Goal: Task Accomplishment & Management: Complete application form

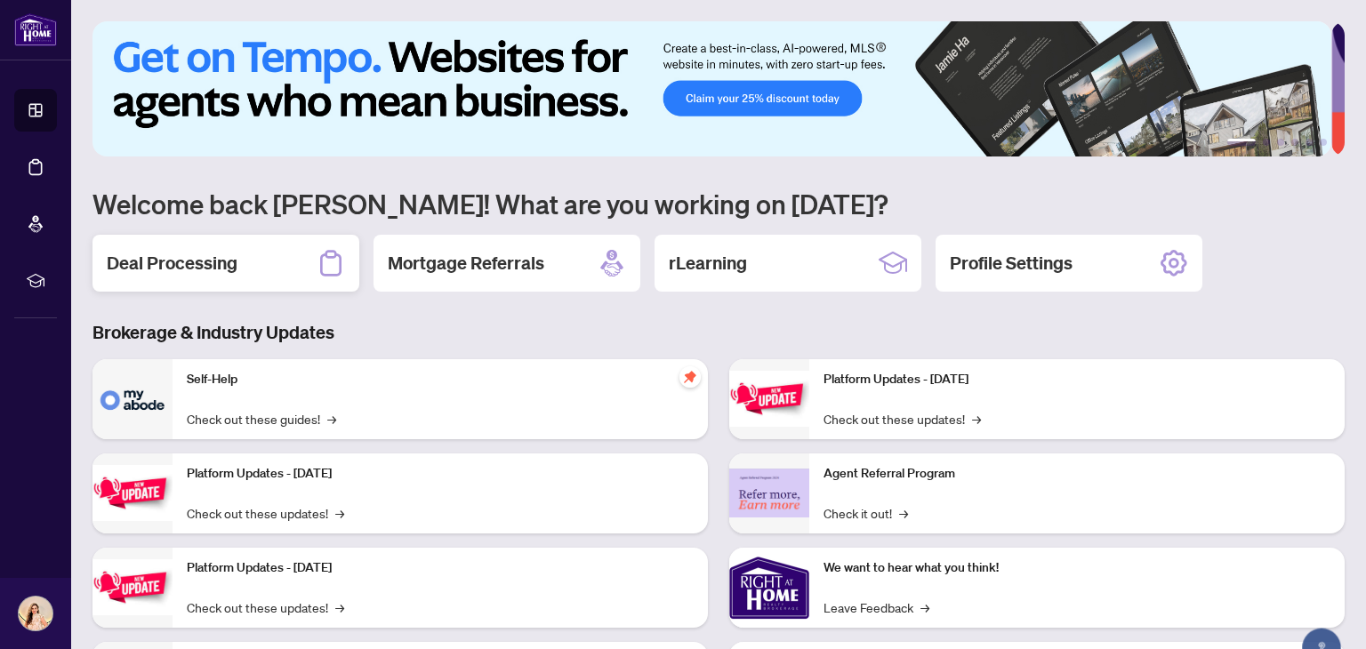
click at [253, 250] on div "Deal Processing" at bounding box center [225, 263] width 267 height 57
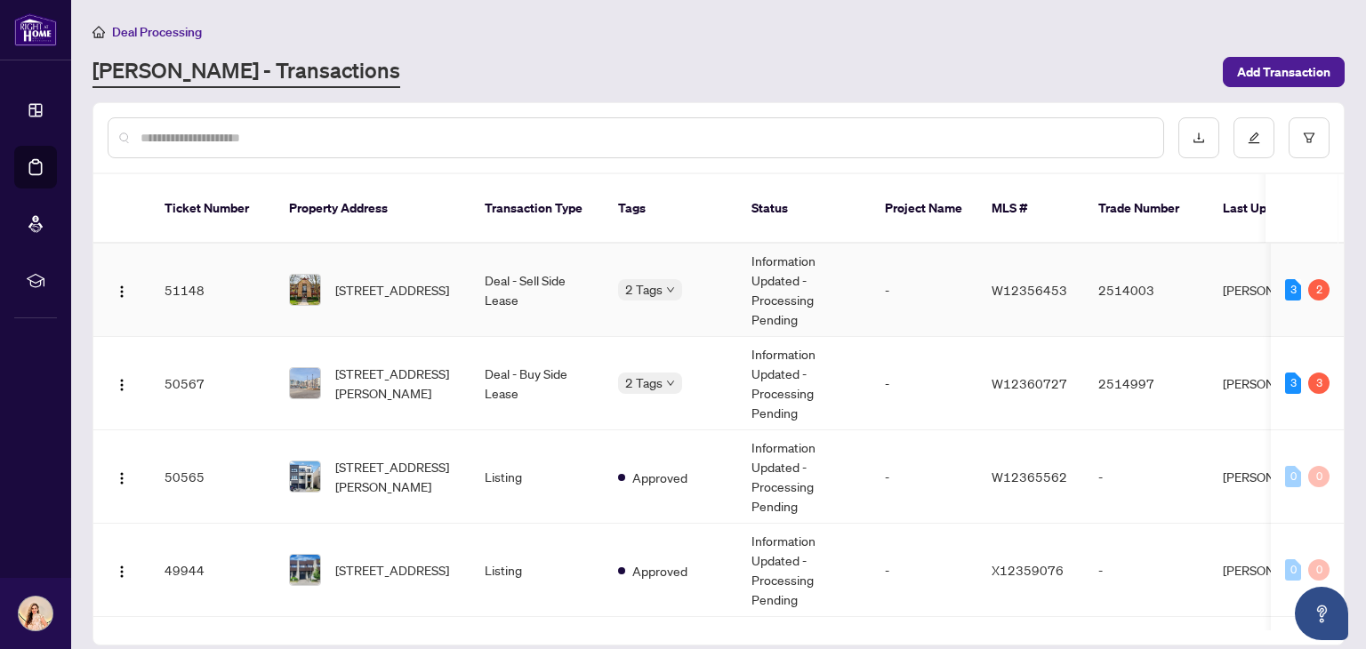
scroll to position [84, 0]
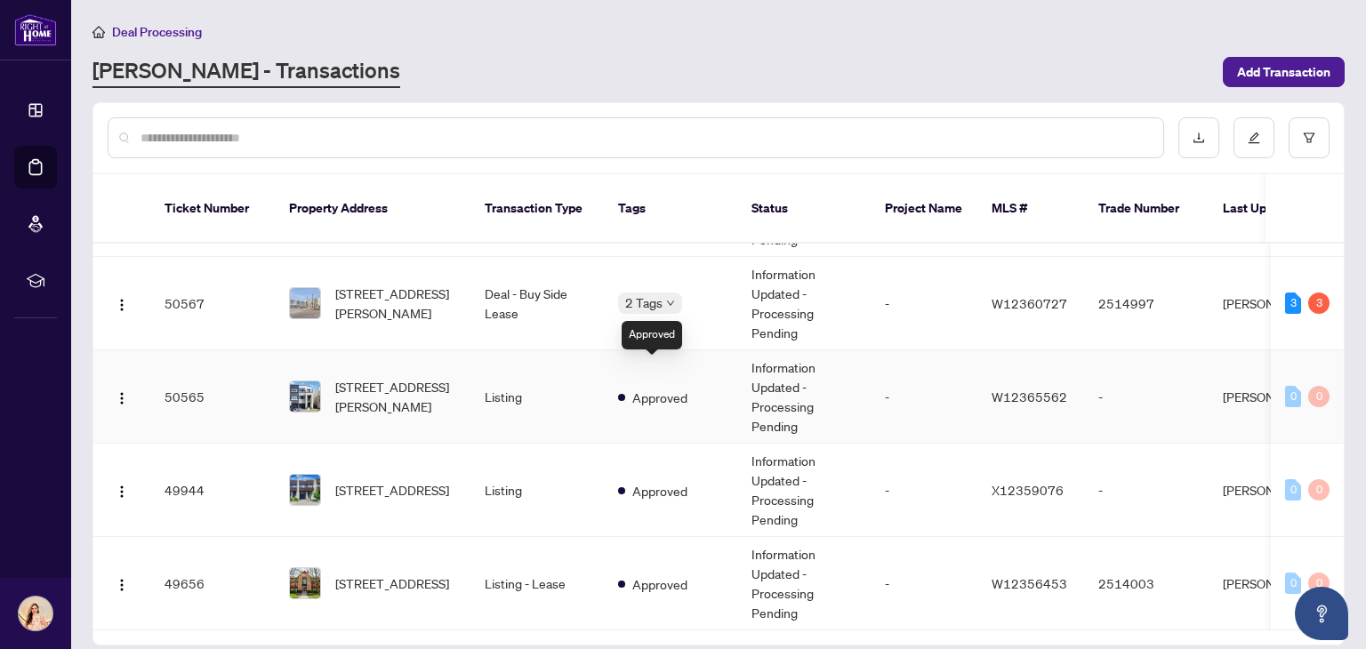
click at [652, 388] on span "Approved" at bounding box center [659, 398] width 55 height 20
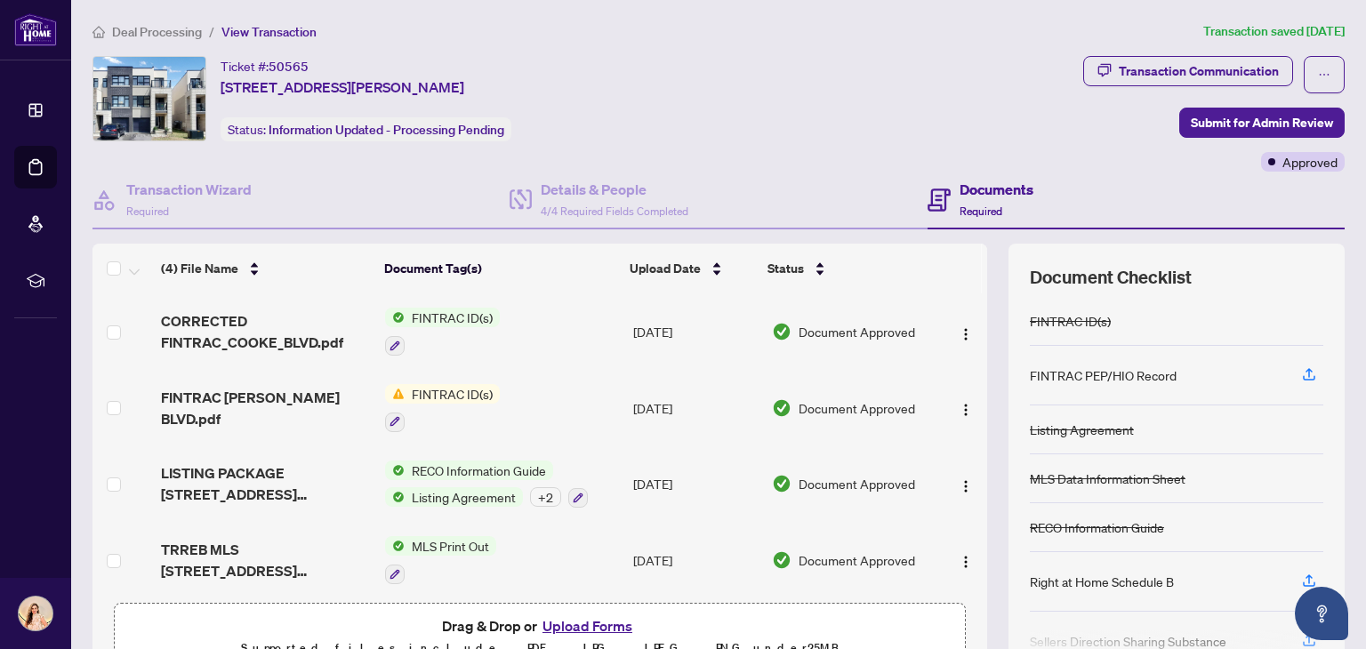
scroll to position [4, 0]
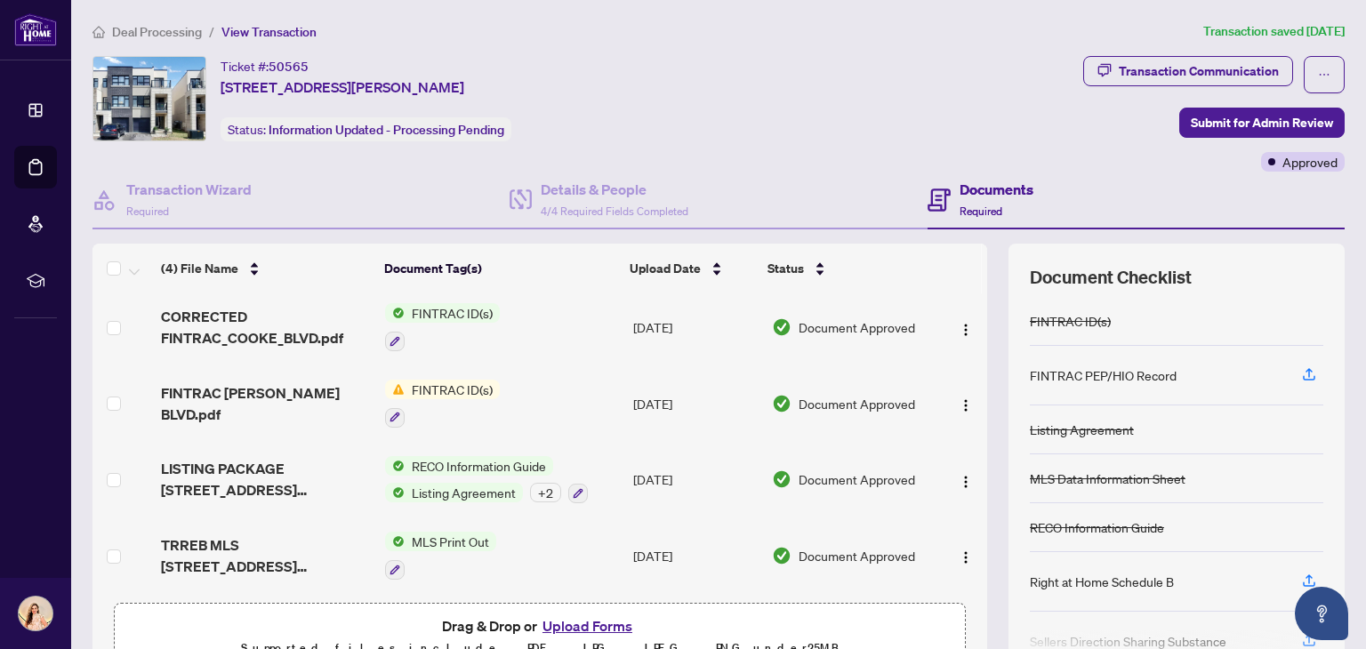
click at [591, 628] on button "Upload Forms" at bounding box center [587, 626] width 100 height 23
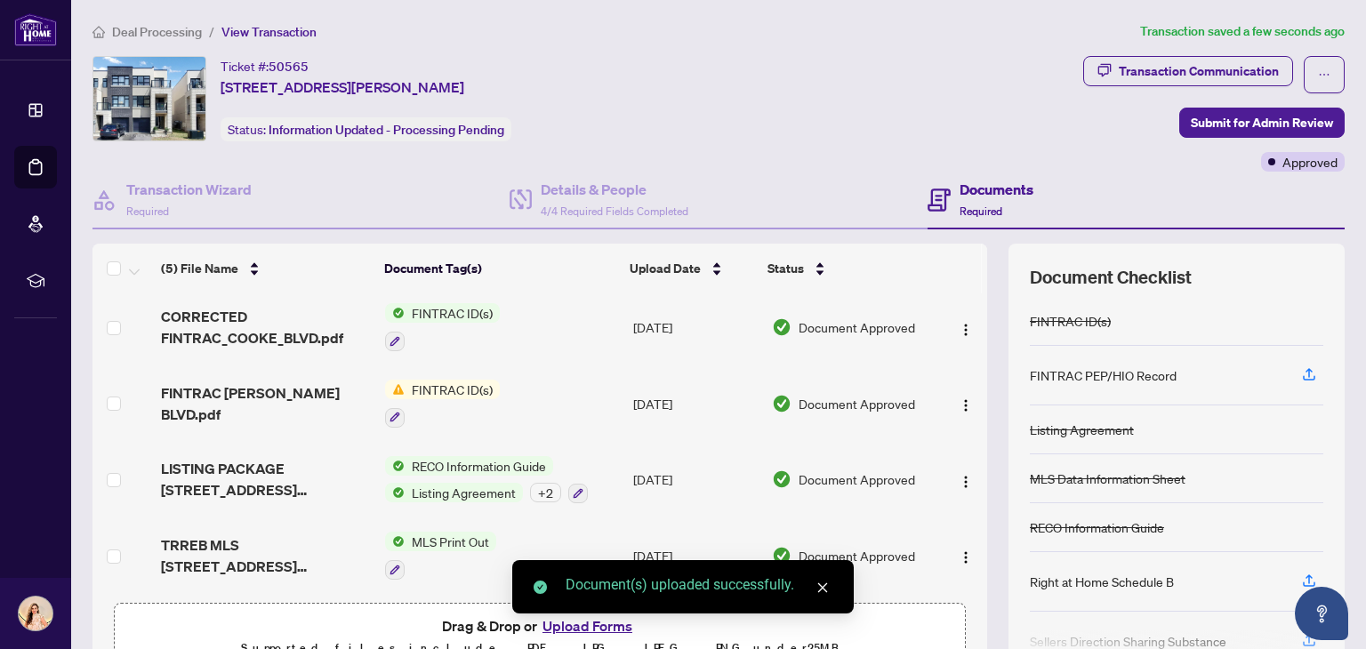
scroll to position [0, 0]
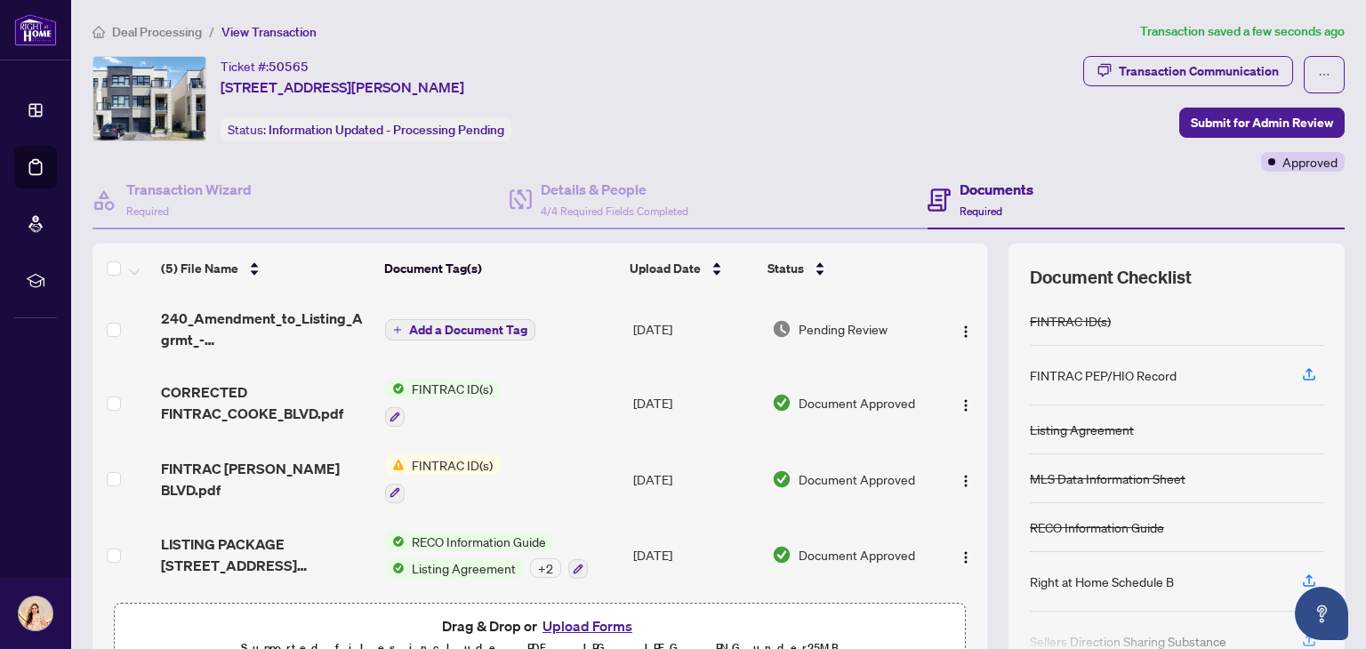
click at [464, 327] on span "Add a Document Tag" at bounding box center [468, 330] width 118 height 12
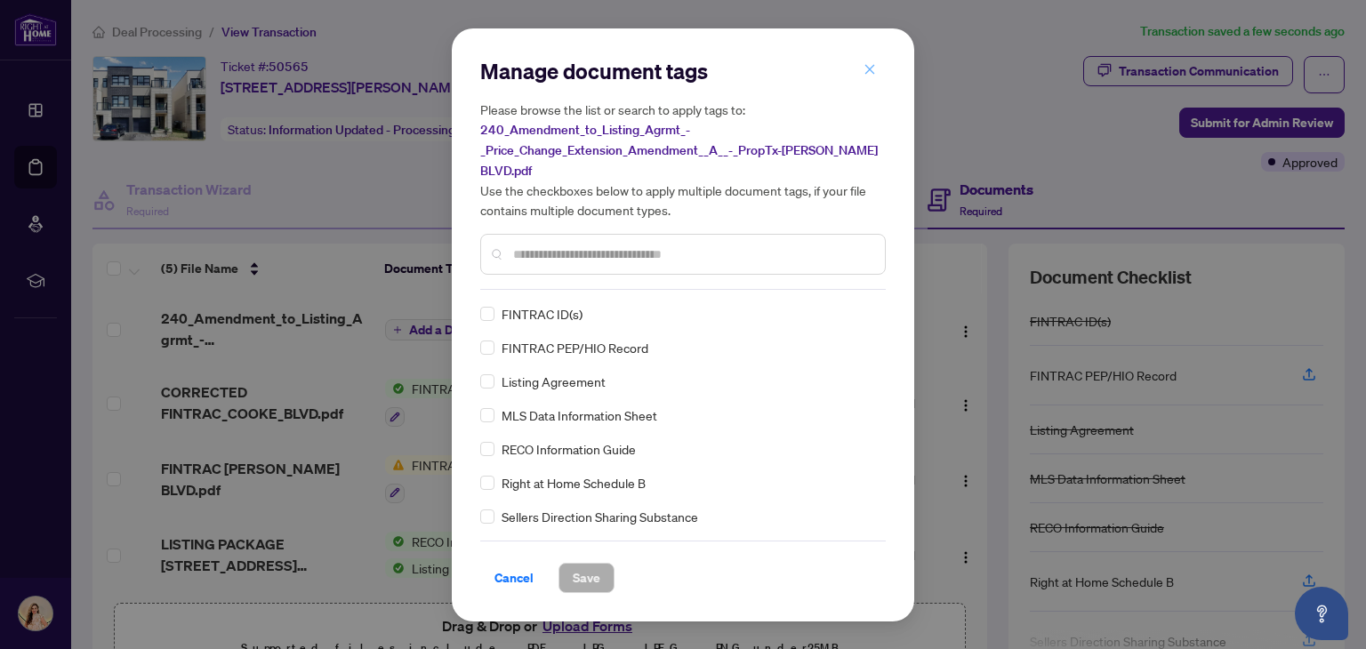
click at [876, 68] on button "button" at bounding box center [870, 70] width 36 height 30
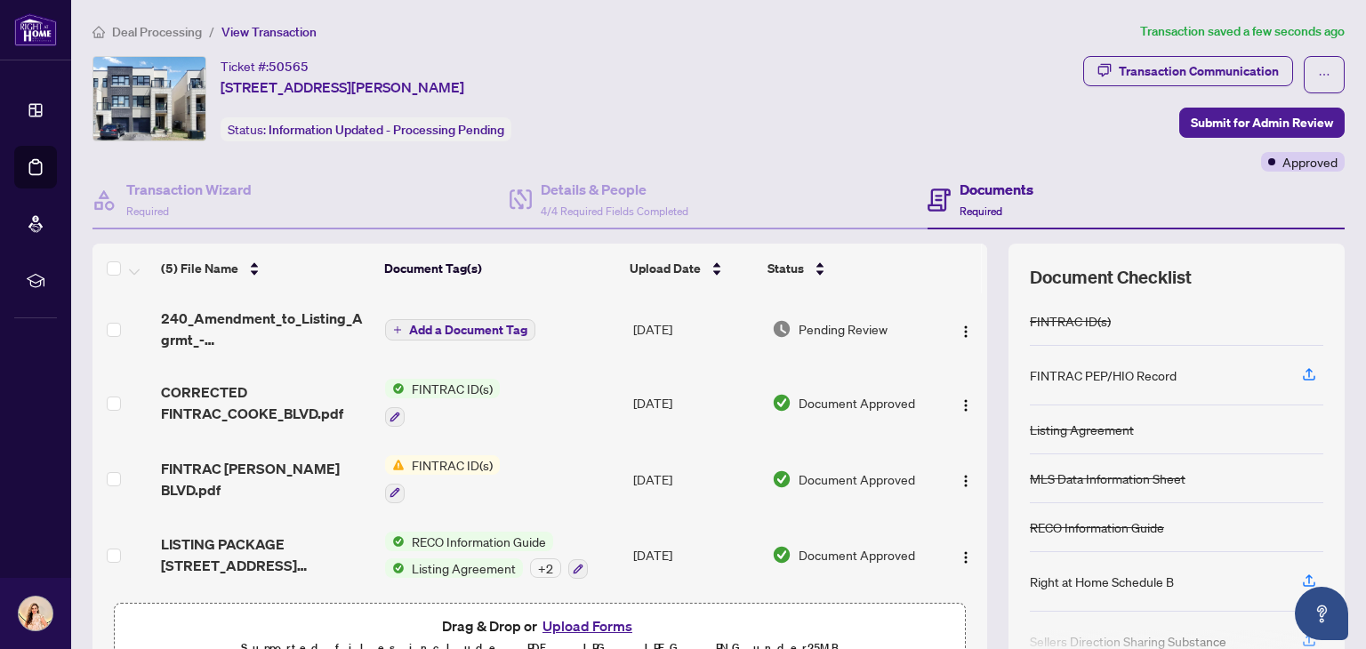
click at [451, 324] on span "Add a Document Tag" at bounding box center [468, 330] width 118 height 12
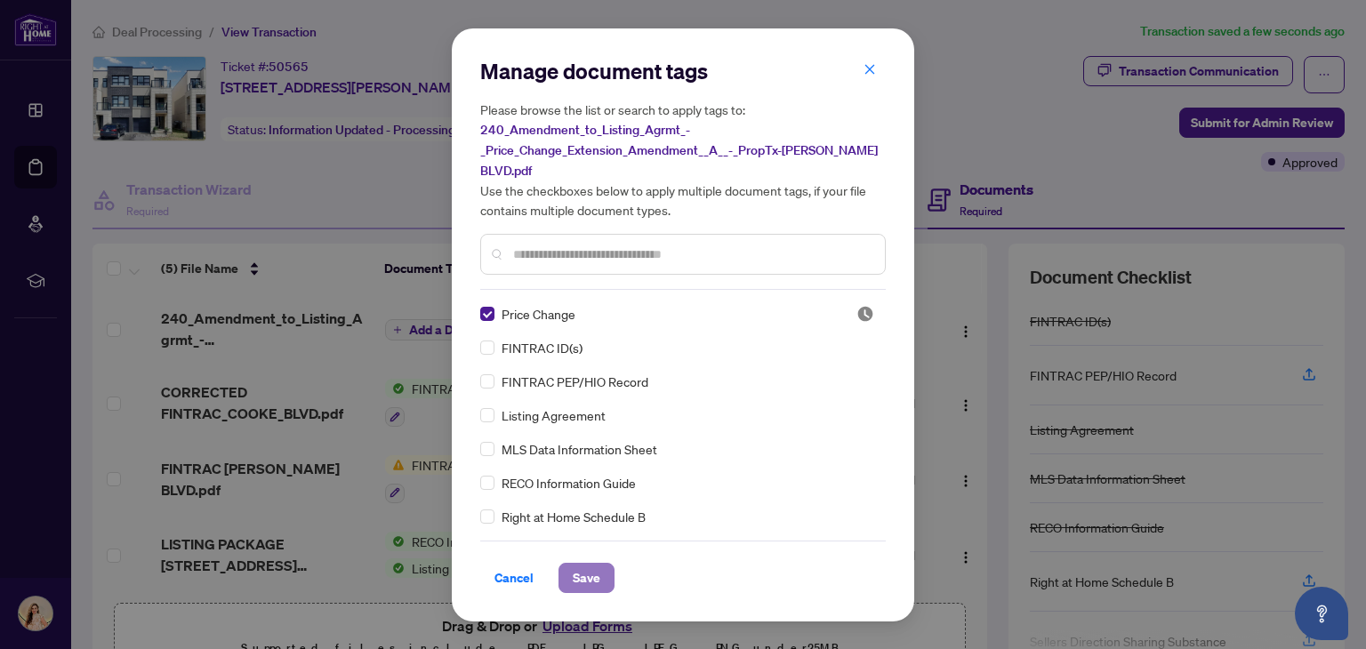
click at [598, 577] on span "Save" at bounding box center [587, 578] width 28 height 28
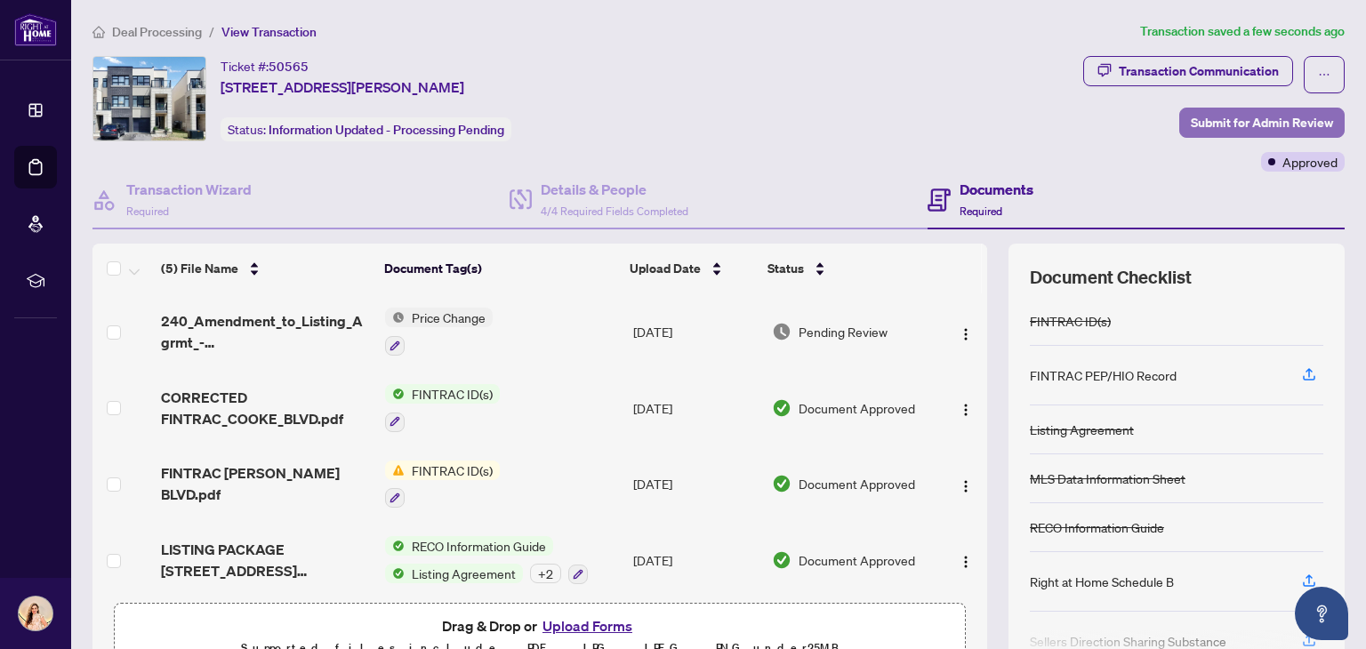
click at [1229, 132] on span "Submit for Admin Review" at bounding box center [1262, 122] width 142 height 28
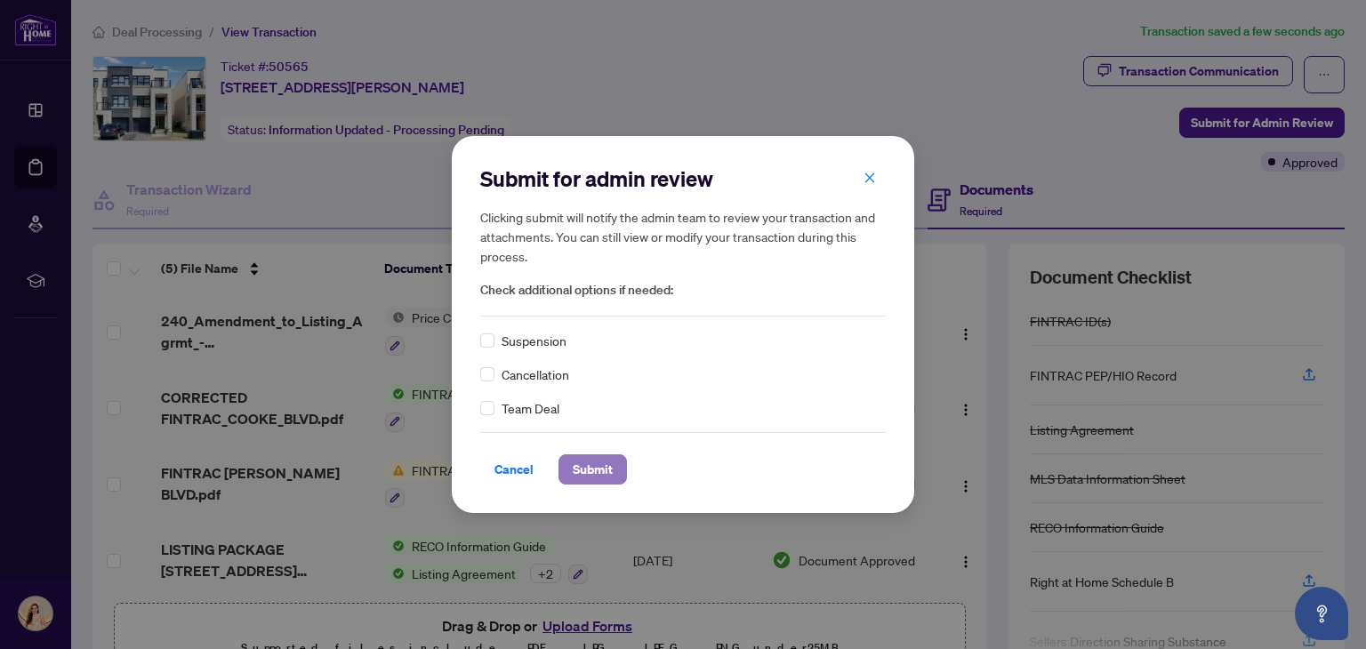
click at [612, 470] on button "Submit" at bounding box center [593, 469] width 68 height 30
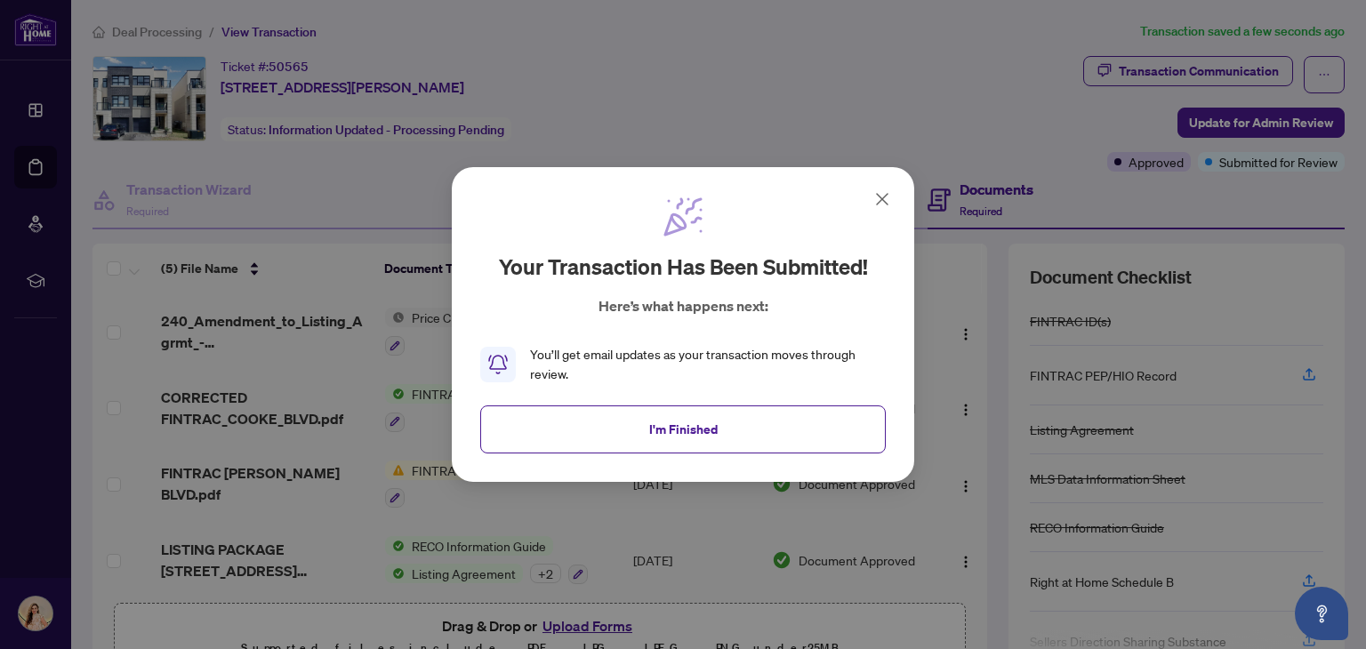
click at [882, 201] on icon at bounding box center [882, 199] width 21 height 21
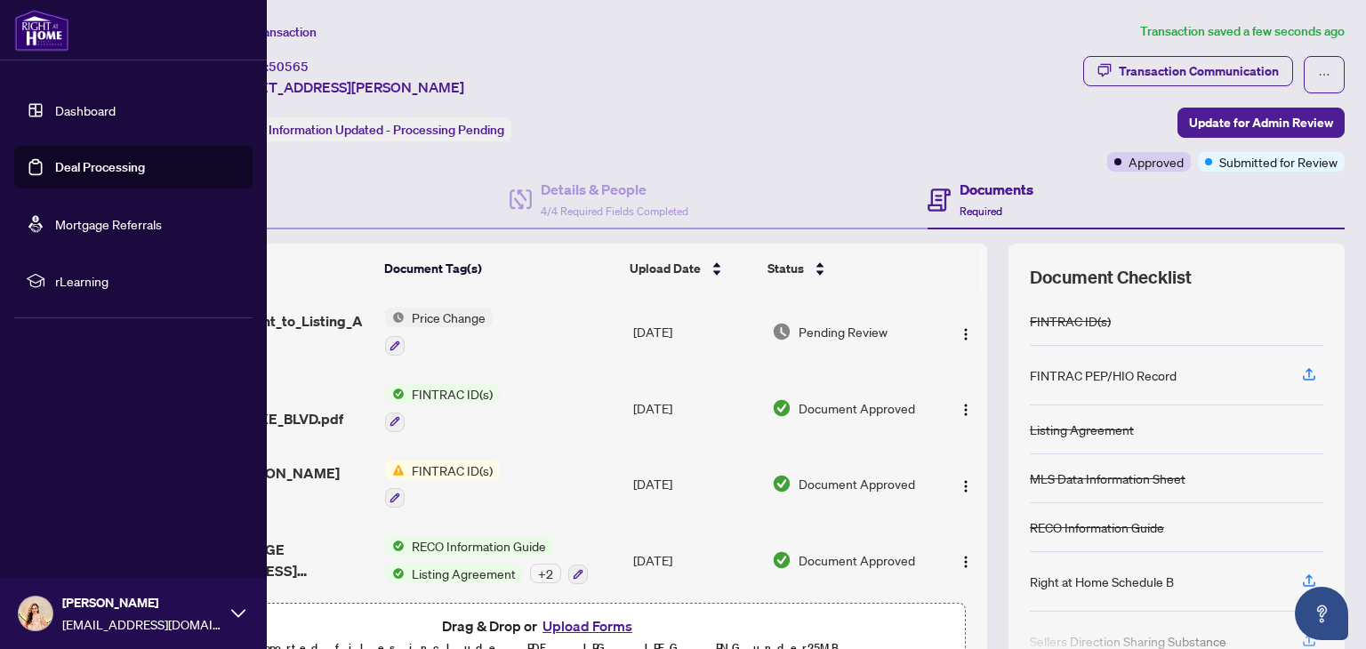
click at [116, 113] on link "Dashboard" at bounding box center [85, 110] width 60 height 16
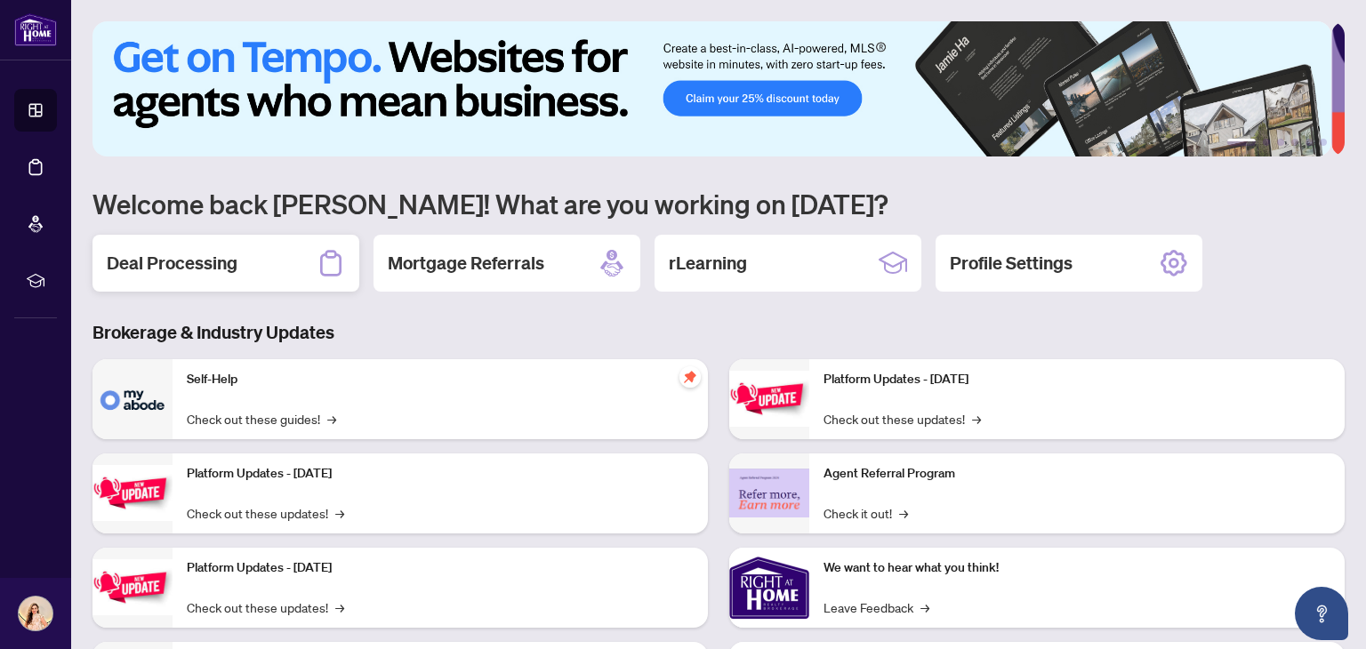
click at [301, 267] on div "Deal Processing" at bounding box center [225, 263] width 267 height 57
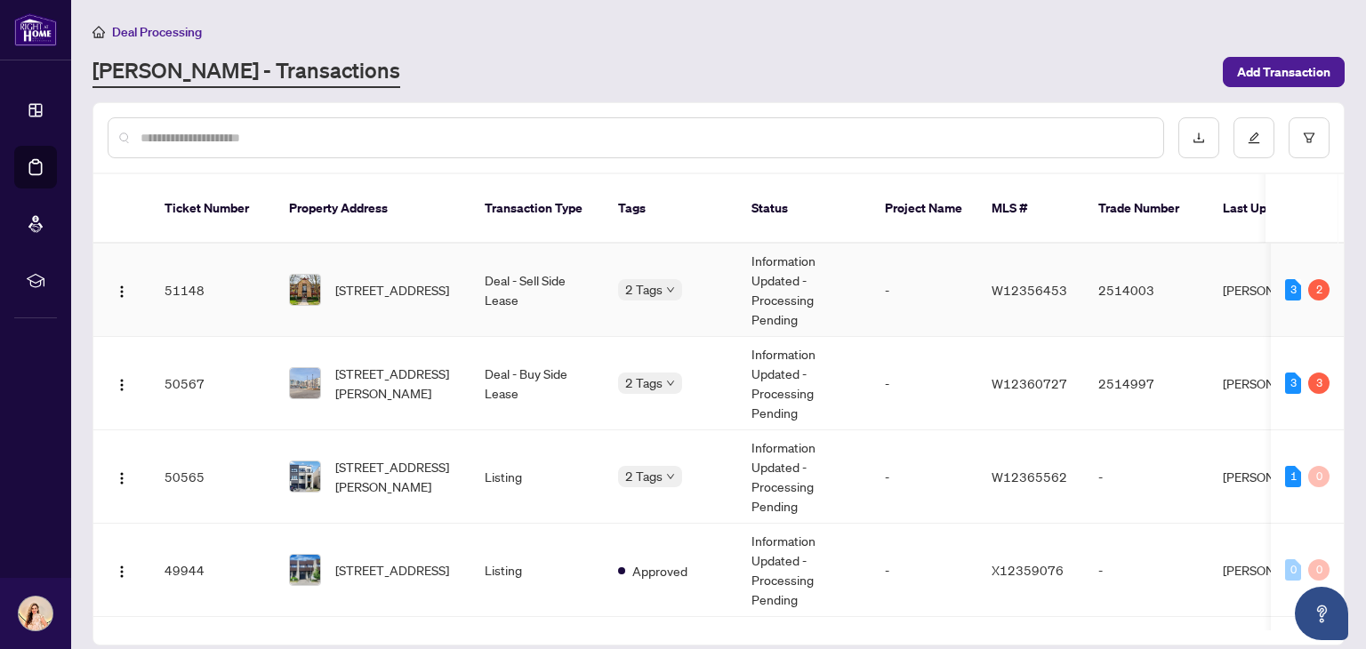
click at [784, 277] on td "Information Updated - Processing Pending" at bounding box center [803, 290] width 133 height 93
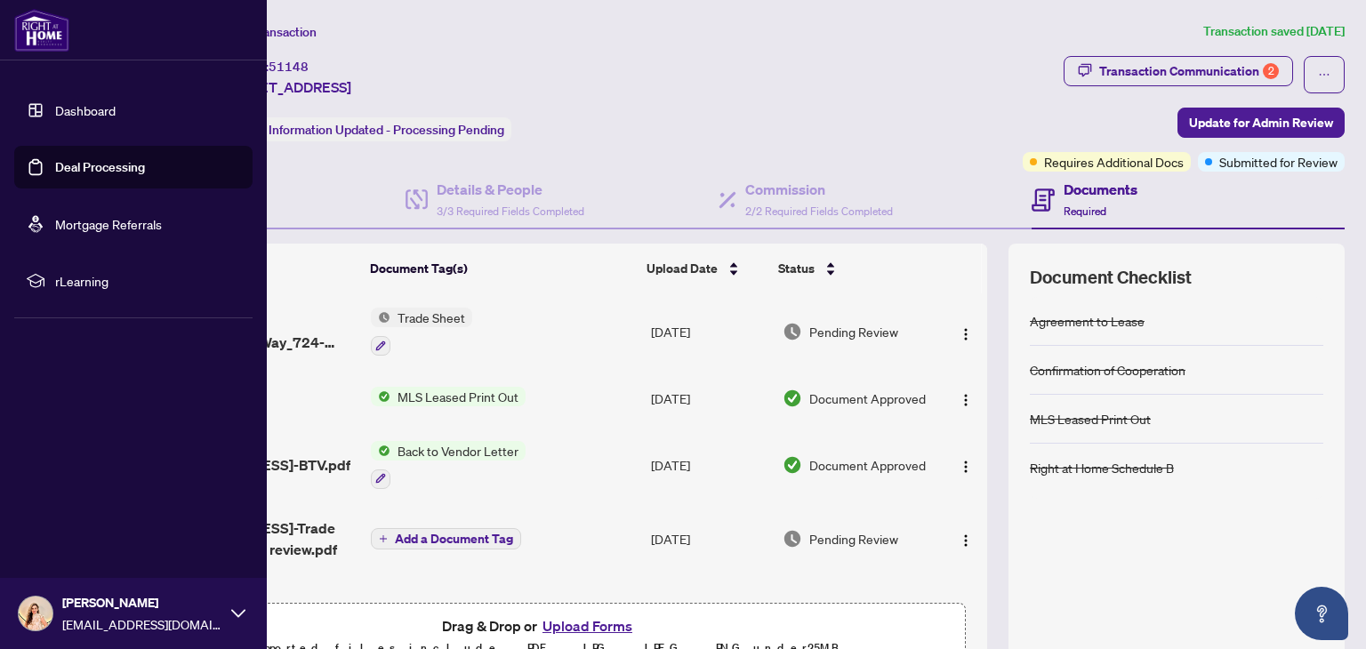
click at [116, 118] on link "Dashboard" at bounding box center [85, 110] width 60 height 16
